Goal: Book appointment/travel/reservation

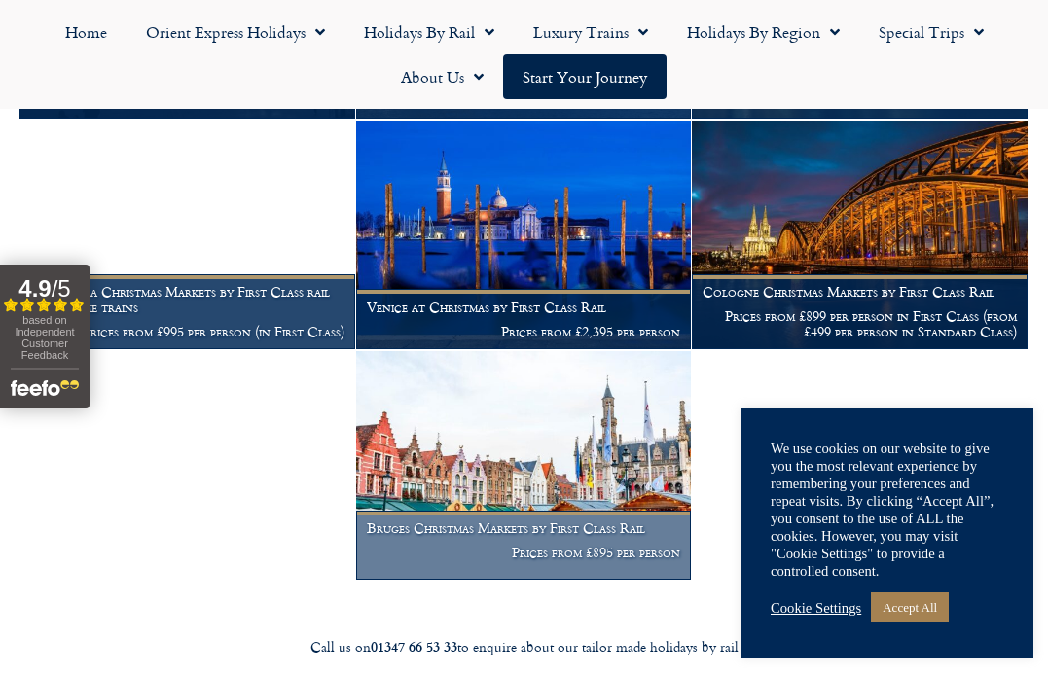
scroll to position [985, 0]
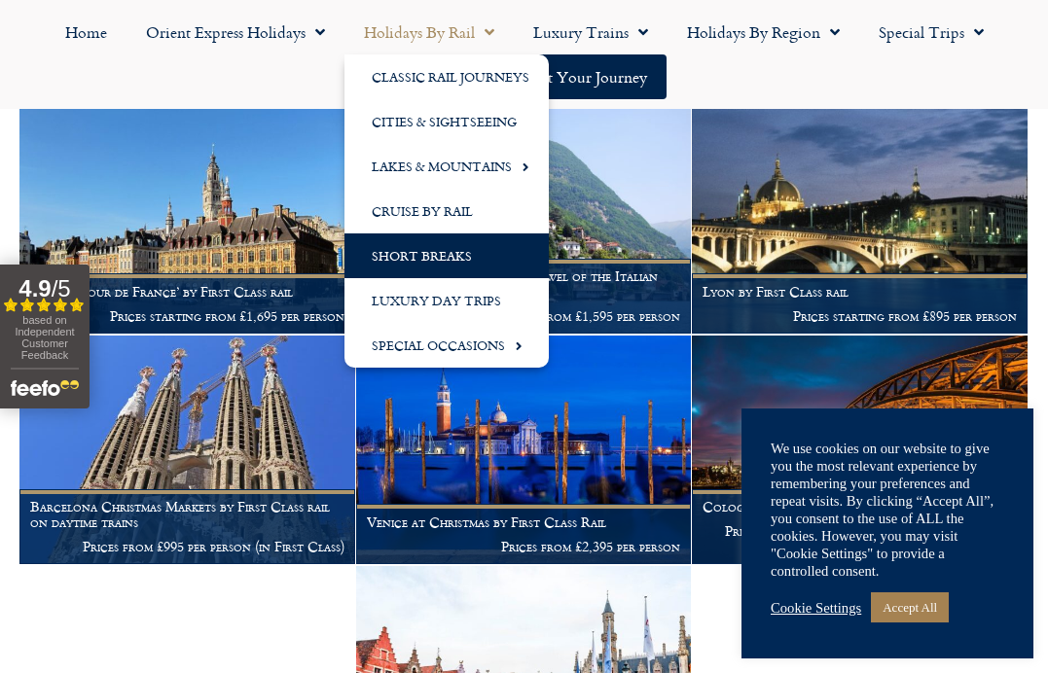
click at [428, 256] on link "Short Breaks" at bounding box center [446, 255] width 204 height 45
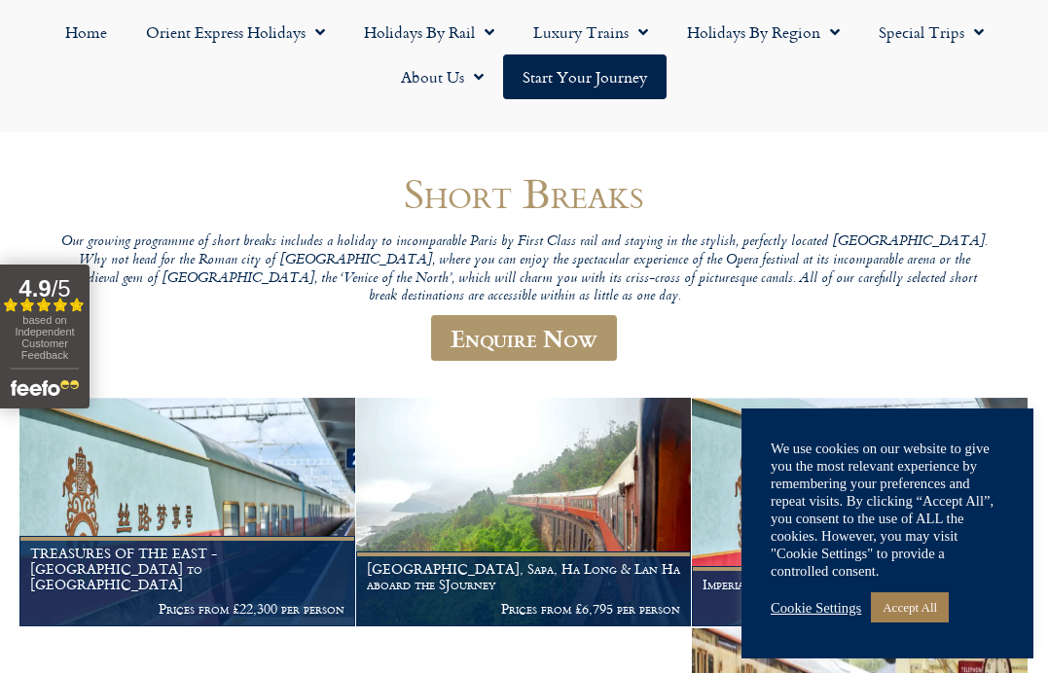
scroll to position [473, 0]
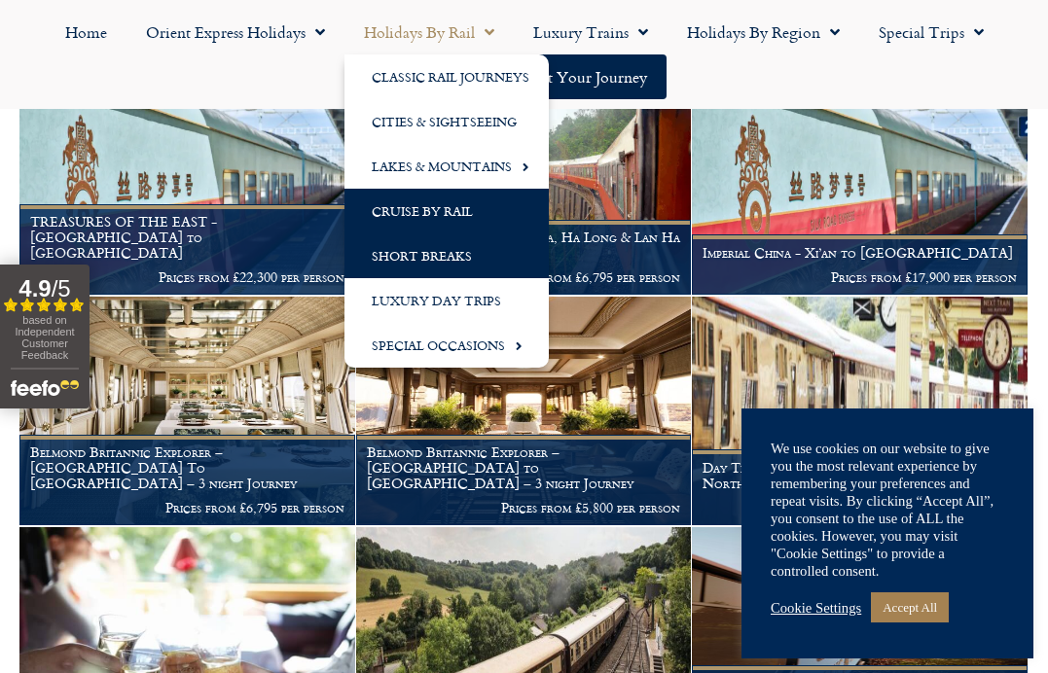
click at [438, 207] on link "Cruise by Rail" at bounding box center [446, 211] width 204 height 45
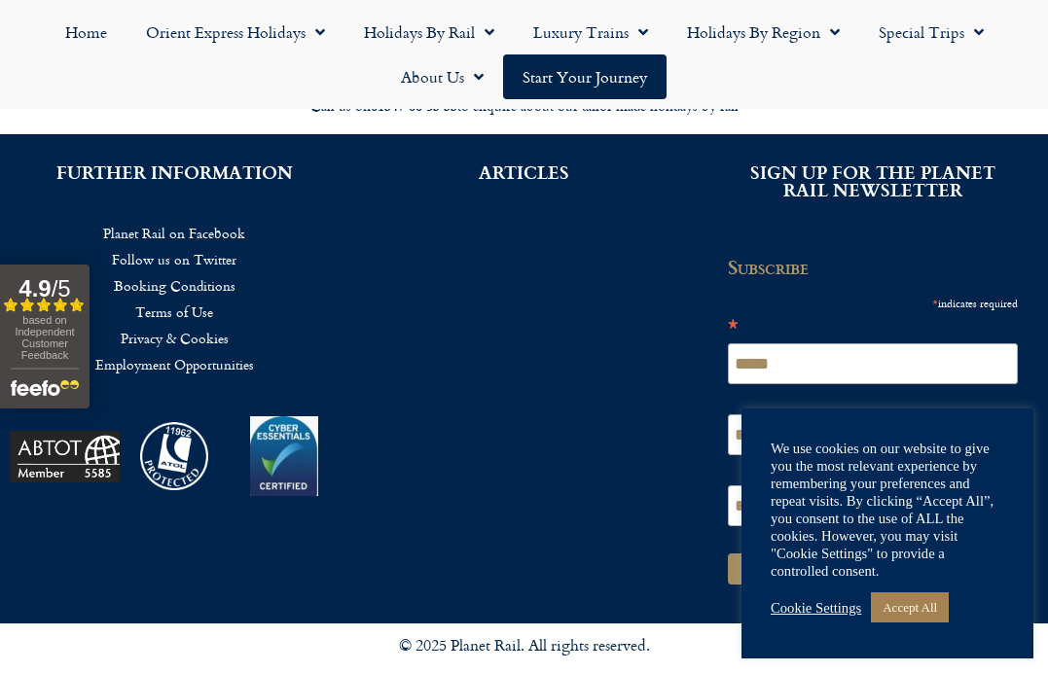
scroll to position [1248, 0]
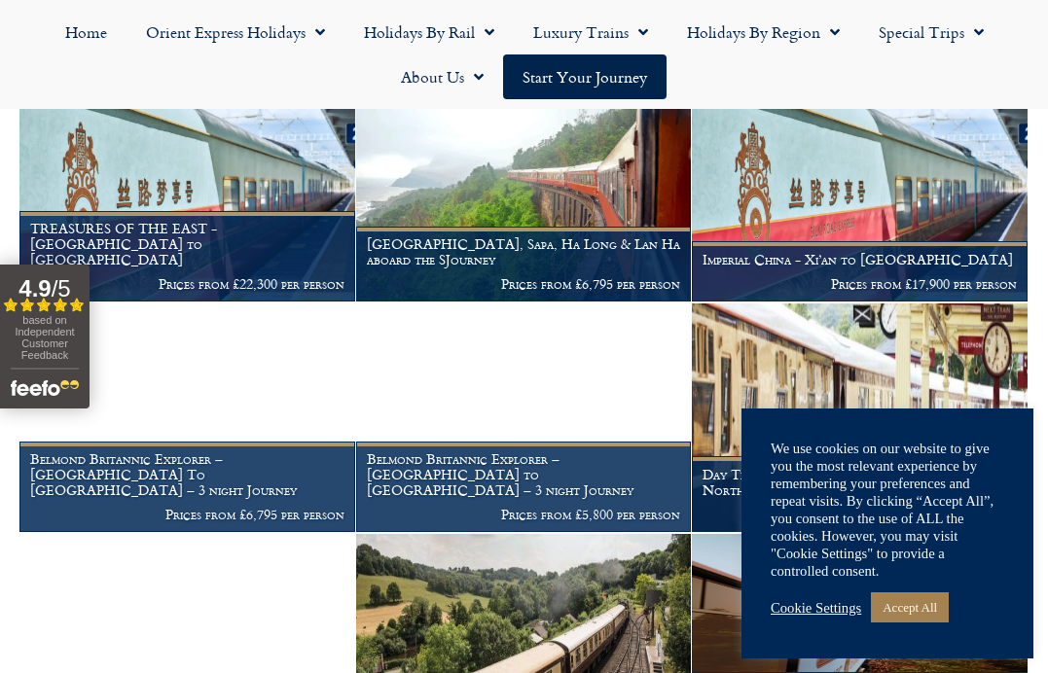
scroll to position [466, 0]
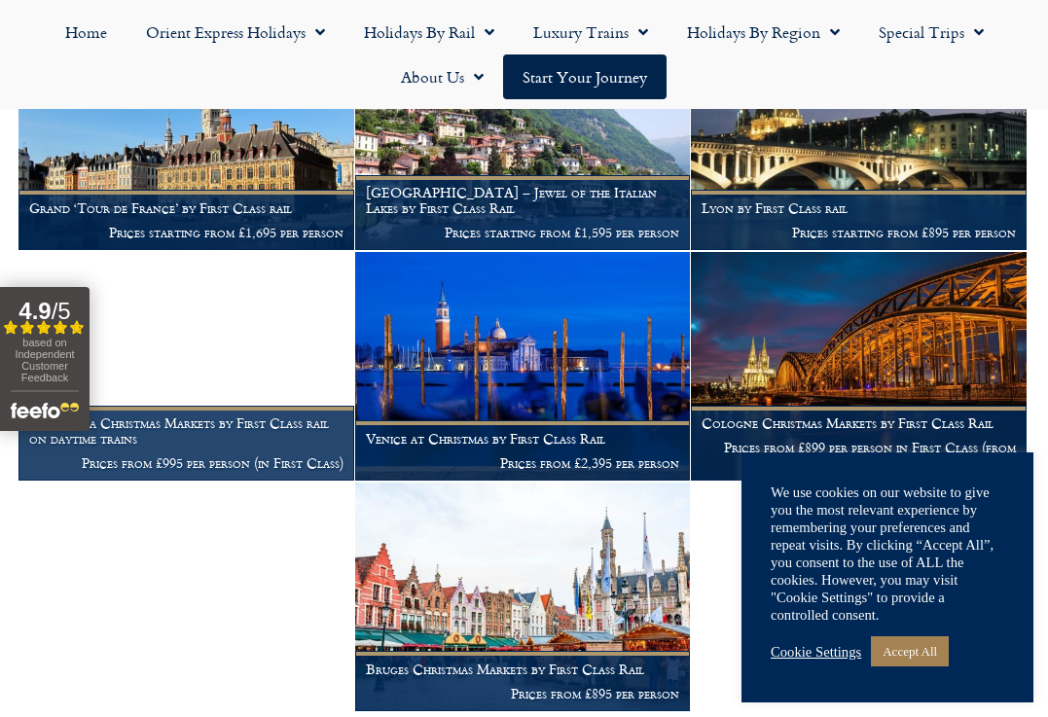
scroll to position [1072, 1]
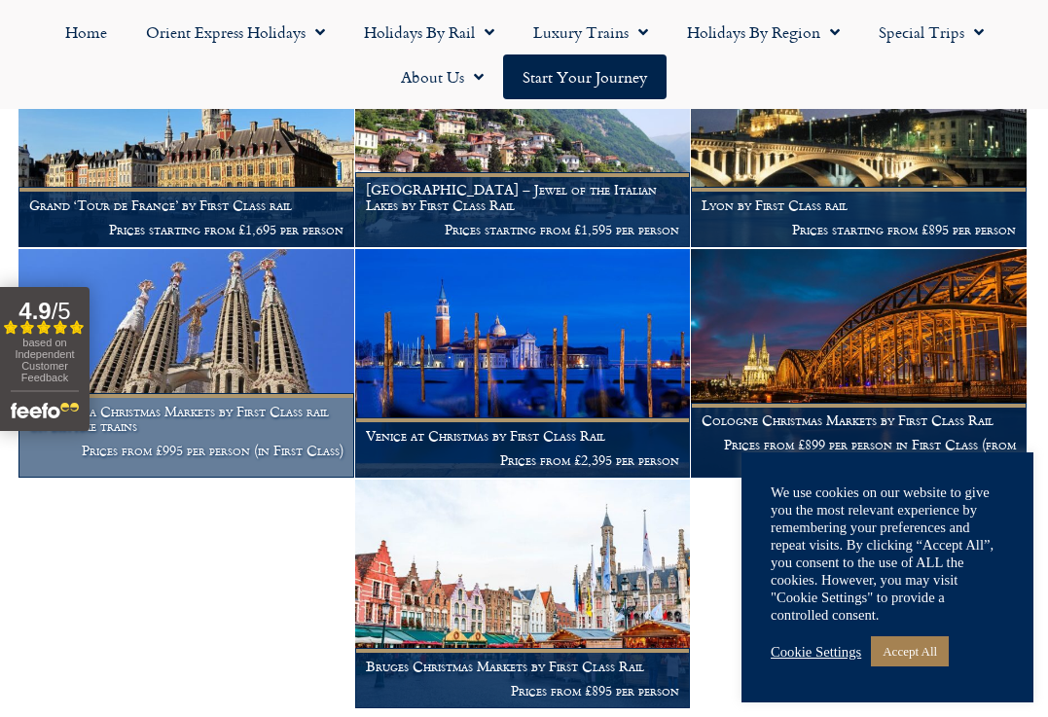
click at [193, 409] on h1 "Barcelona Christmas Markets by First Class rail on daytime trains" at bounding box center [186, 419] width 314 height 31
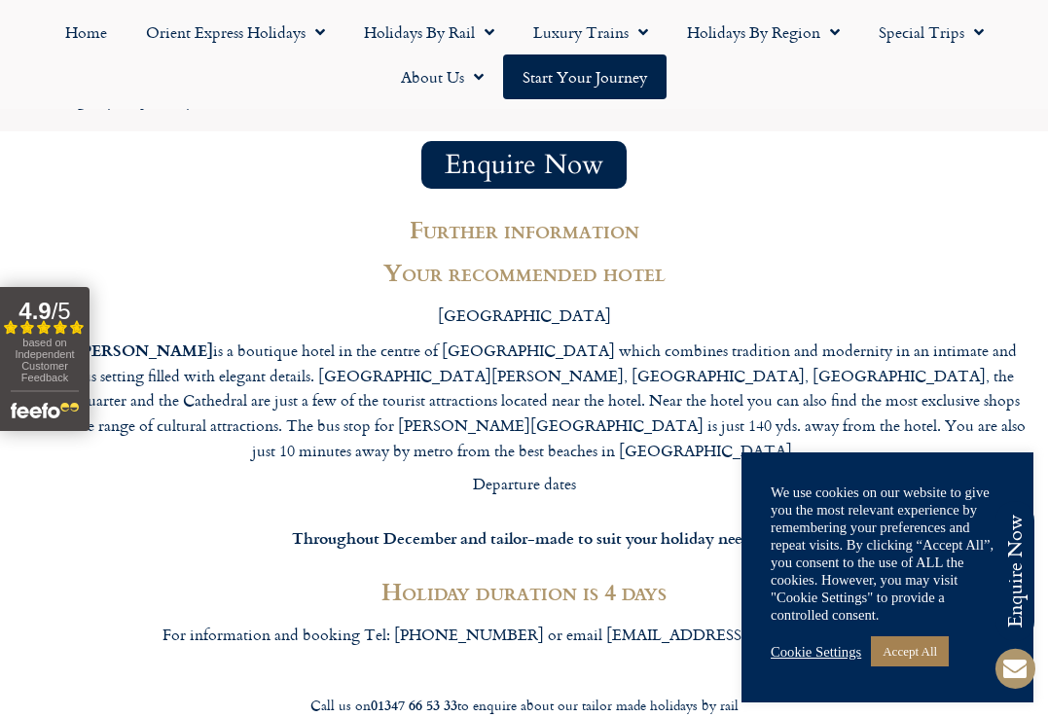
scroll to position [3161, 0]
